Goal: Navigation & Orientation: Understand site structure

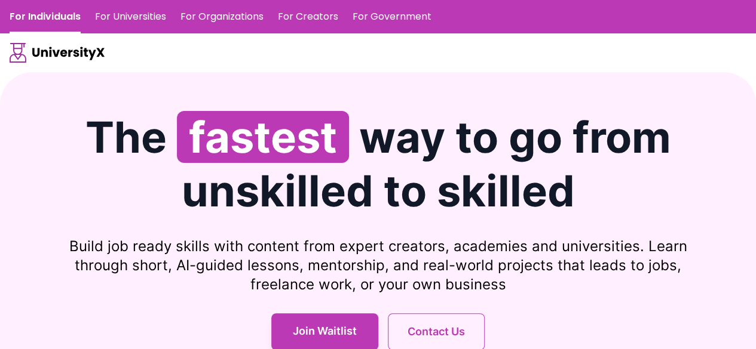
click at [111, 8] on link "For Universities" at bounding box center [130, 16] width 71 height 33
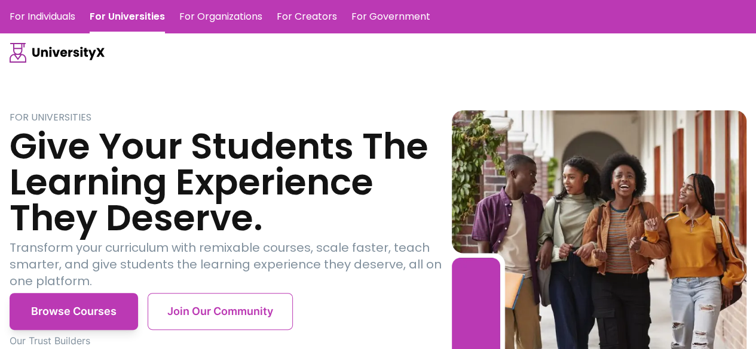
click at [59, 21] on link "For Individuals" at bounding box center [43, 16] width 66 height 33
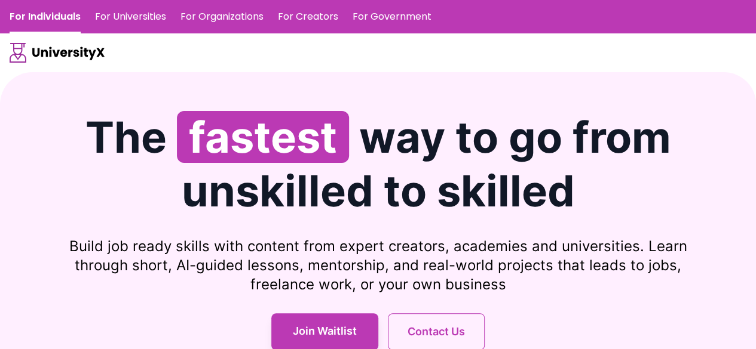
click at [93, 177] on h1 "The fastest way to go from unskilled to skilled" at bounding box center [378, 165] width 737 height 108
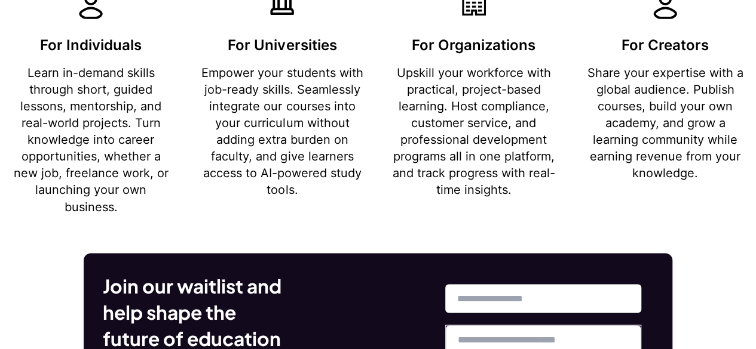
scroll to position [923, 0]
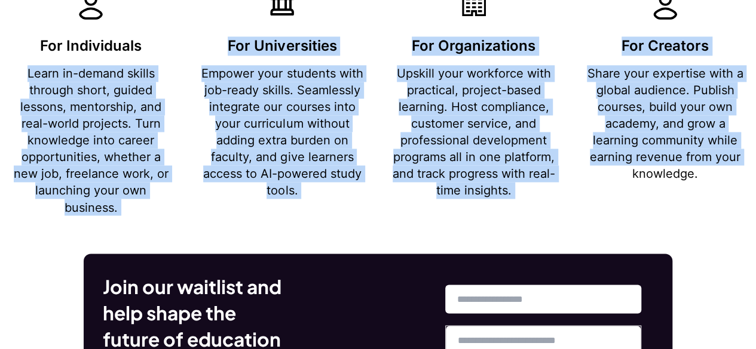
drag, startPoint x: 24, startPoint y: 68, endPoint x: 594, endPoint y: 207, distance: 586.7
click at [594, 207] on div "For Individuals Learn in-demand skills through short, guided lessons, mentorshi…" at bounding box center [378, 100] width 737 height 232
click at [594, 207] on div "For Creators Share your expertise with a global audience. Publish courses, buil…" at bounding box center [665, 100] width 162 height 232
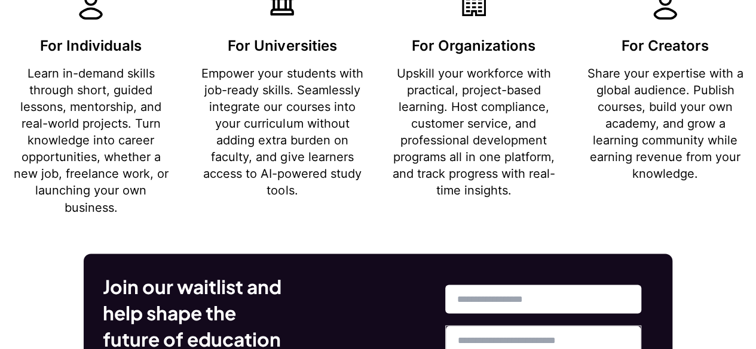
click at [594, 207] on div "For Creators Share your expertise with a global audience. Publish courses, buil…" at bounding box center [665, 100] width 162 height 232
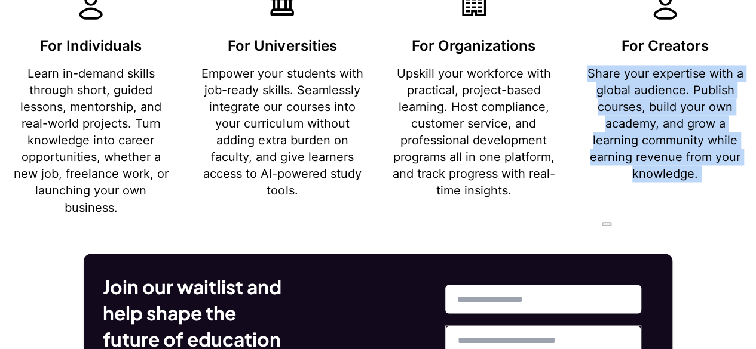
click at [594, 207] on div "For Creators Share your expertise with a global audience. Publish courses, buil…" at bounding box center [665, 100] width 162 height 232
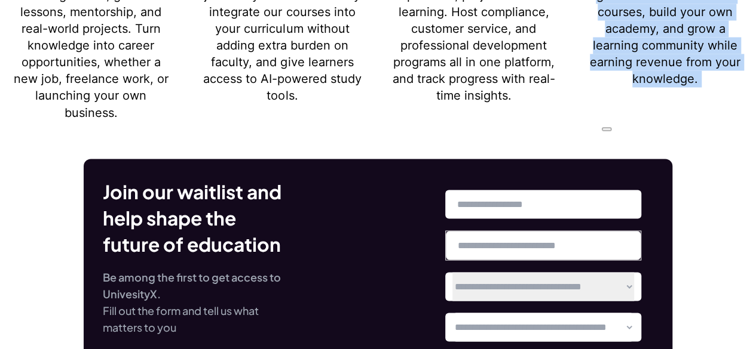
scroll to position [1017, 0]
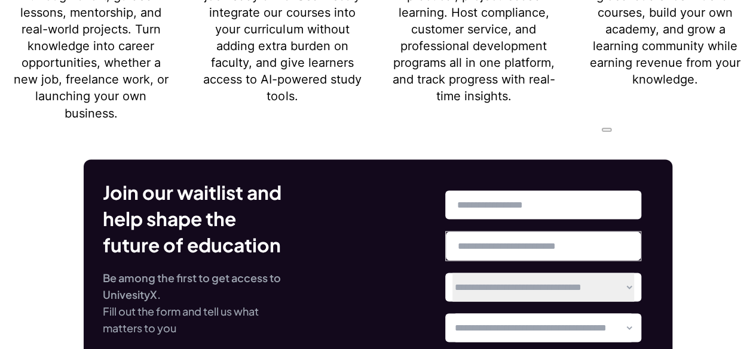
click at [664, 179] on div "**********" at bounding box center [378, 282] width 588 height 244
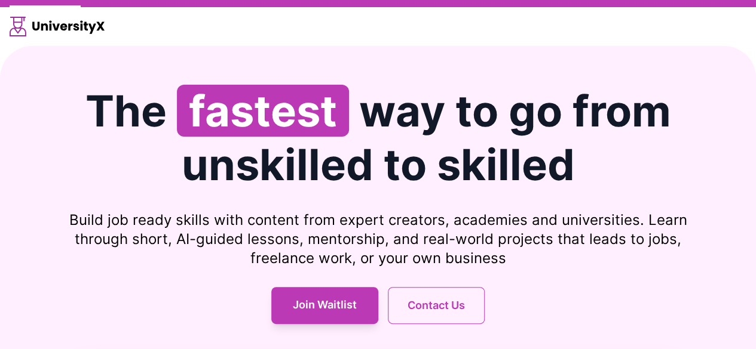
scroll to position [0, 0]
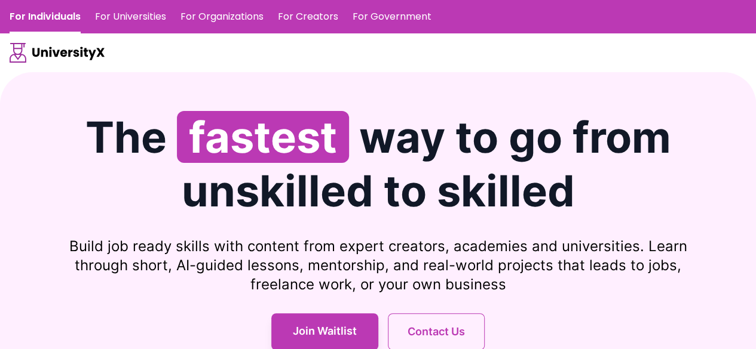
click at [357, 109] on section "The fastest way to go from unskilled to skilled Build job ready skills with con…" at bounding box center [378, 290] width 756 height 436
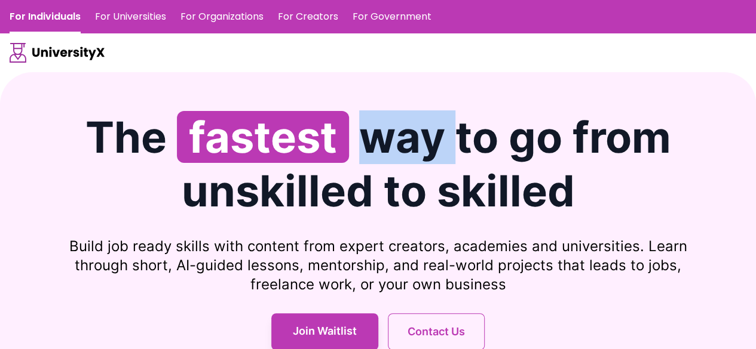
click at [357, 109] on section "The fastest way to go from unskilled to skilled Build job ready skills with con…" at bounding box center [378, 290] width 756 height 436
click at [392, 140] on h1 "The fastest way to go from unskilled to skilled" at bounding box center [378, 165] width 737 height 108
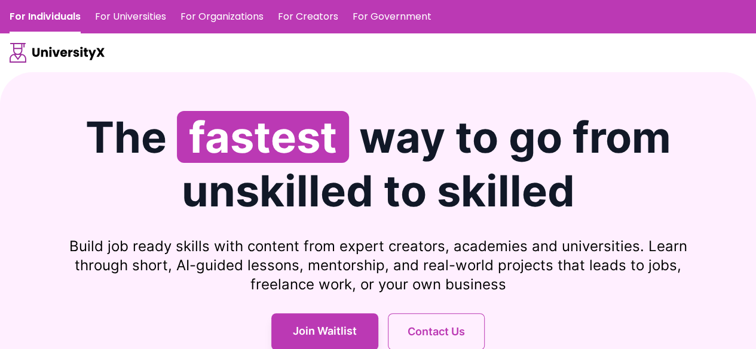
click at [556, 131] on h1 "The fastest way to go from unskilled to skilled" at bounding box center [378, 165] width 737 height 108
